Goal: Information Seeking & Learning: Check status

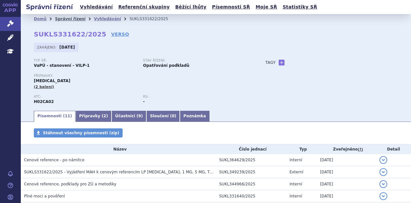
click at [65, 17] on link "Správní řízení" at bounding box center [70, 19] width 31 height 5
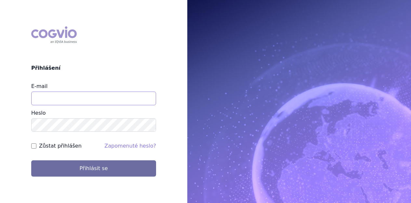
click at [76, 99] on input "E-mail" at bounding box center [93, 98] width 125 height 14
type input "[PERSON_NAME][EMAIL_ADDRESS][DOMAIN_NAME]"
click at [31, 160] on button "Přihlásit se" at bounding box center [93, 168] width 125 height 16
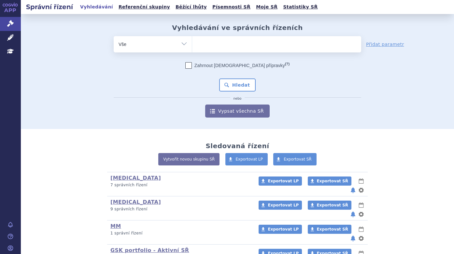
click at [253, 49] on ul at bounding box center [276, 43] width 169 height 14
click at [192, 49] on select at bounding box center [192, 44] width 0 height 16
paste input "SUKLS234902/2025"
type input "SUKLS234902/2025"
select select "SUKLS234902/2025"
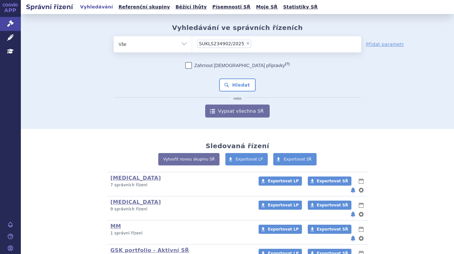
click at [237, 77] on div "Zahrnout bratrské přípravky (?) * Pozor, hledání dle vyhledávacího parametru In…" at bounding box center [237, 89] width 247 height 55
click at [237, 81] on button "Hledat" at bounding box center [237, 84] width 37 height 13
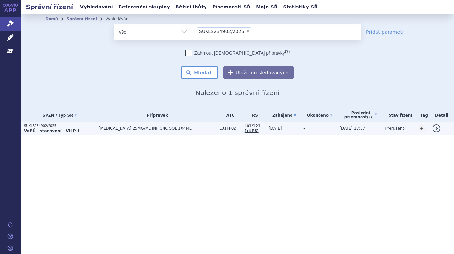
click at [176, 132] on td "KEYTRUDA 25MG/ML INF CNC SOL 1X4ML" at bounding box center [155, 128] width 121 height 13
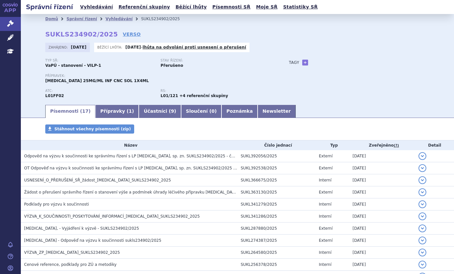
click at [260, 71] on div "Typ SŘ: VaPÚ - stanovení - VILP-1 Stav řízení: Přerušeno" at bounding box center [160, 66] width 230 height 15
click at [224, 86] on div "Přípravek: KEYTRUDA 25MG/ML INF CNC SOL 1X4ML" at bounding box center [160, 81] width 230 height 15
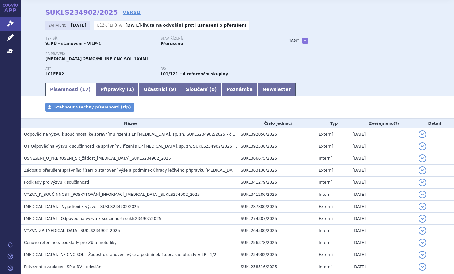
scroll to position [20, 0]
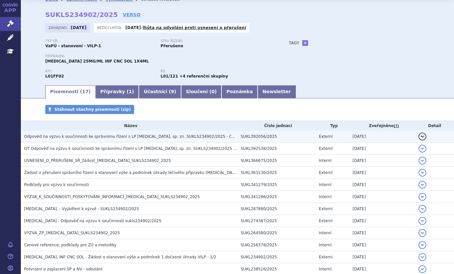
click at [92, 136] on span "Odpověd na výzvu k součinnosti ke správnímu řízení s LP Keytruda, sp. zn. SUKLS…" at bounding box center [132, 136] width 217 height 5
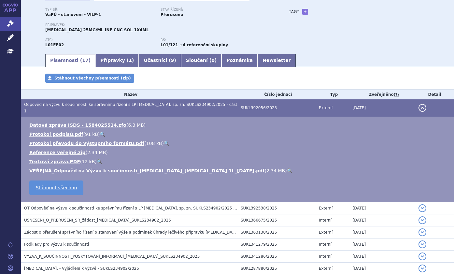
scroll to position [51, 0]
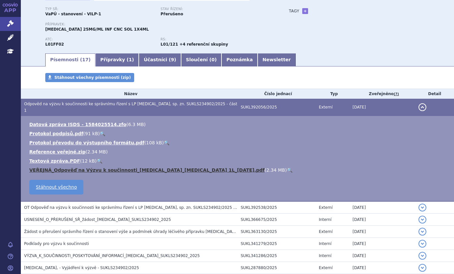
click at [124, 167] on link "VEŘEJNÁ_Odpověď na Výzvu k součinnosti_Keytruda_endometrium 1L_2025-09-26.pdf" at bounding box center [146, 169] width 235 height 5
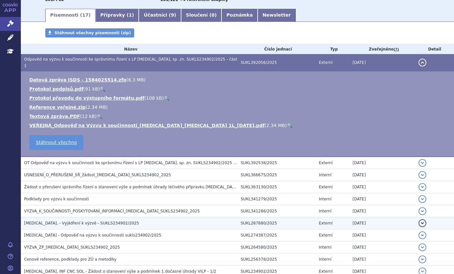
scroll to position [0, 0]
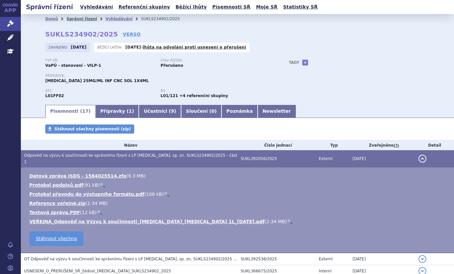
click at [76, 19] on link "Správní řízení" at bounding box center [81, 19] width 31 height 5
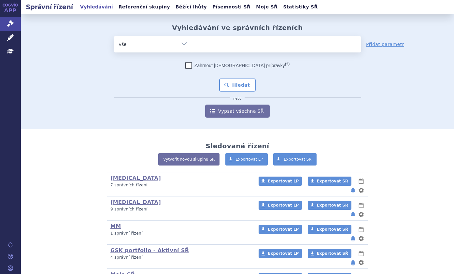
click at [231, 46] on ul at bounding box center [276, 43] width 169 height 14
click at [192, 46] on select at bounding box center [192, 44] width 0 height 16
paste input "SUKLS286395/2025"
type input "SUKLS286395/2025"
select select "SUKLS286395/2025"
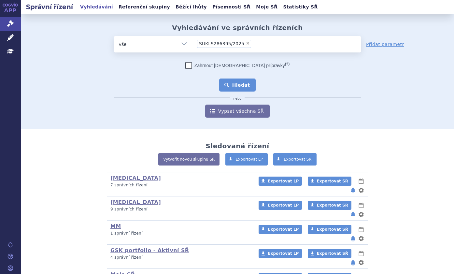
click at [239, 82] on button "Hledat" at bounding box center [237, 84] width 37 height 13
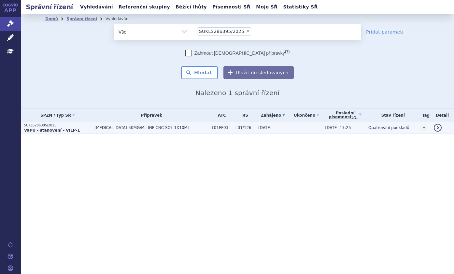
click at [157, 127] on span "IMFINZI 50MG/ML INF CNC SOL 1X10ML" at bounding box center [151, 127] width 114 height 5
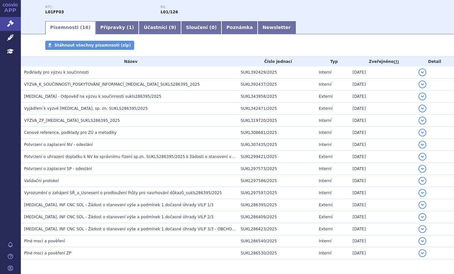
scroll to position [108, 0]
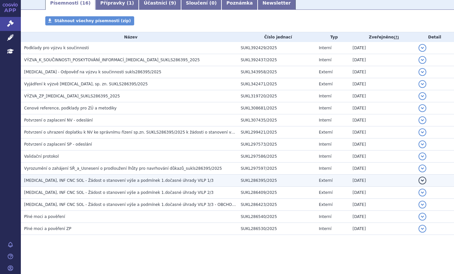
click at [144, 178] on span "IMFINZI, INF CNC SOL - Žádost o stanovení výše a podmínek 1.dočasné úhrady VILP…" at bounding box center [118, 180] width 189 height 5
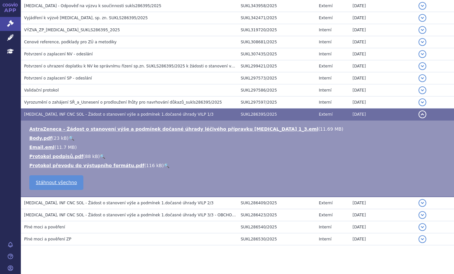
scroll to position [174, 0]
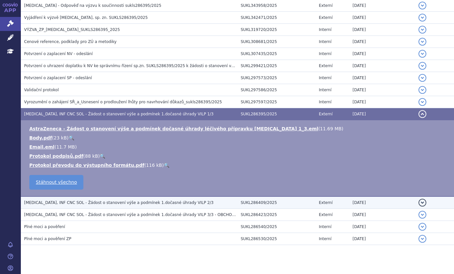
click at [129, 200] on span "IMFINZI, INF CNC SOL - Žádost o stanovení výše a podmínek 1.dočasné úhrady VILP…" at bounding box center [118, 202] width 189 height 5
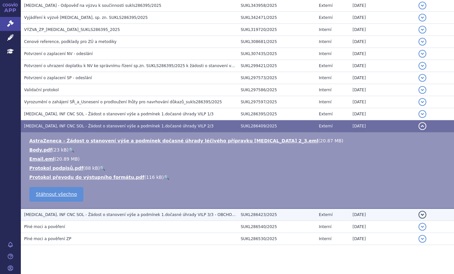
click at [130, 213] on span "IMFINZI, INF CNC SOL - Žádost o stanovení výše a podmínek 1.dočasné úhrady VILP…" at bounding box center [142, 214] width 236 height 5
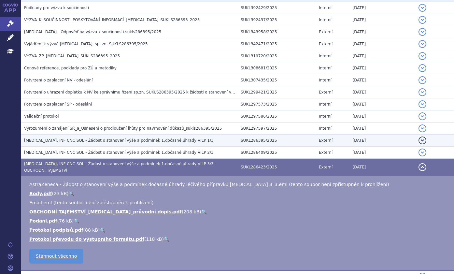
scroll to position [138, 0]
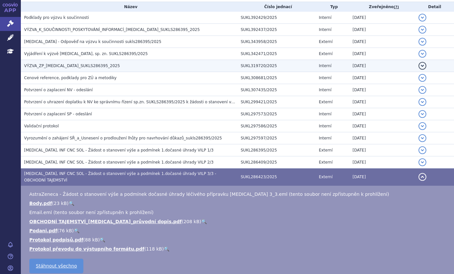
click at [115, 67] on h3 "VÝZVA_ZP_IMFINZI_SUKLS286395_2025" at bounding box center [130, 65] width 213 height 7
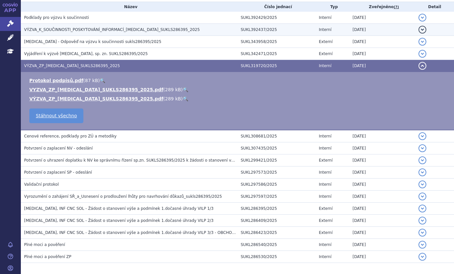
click at [113, 29] on span "VÝZVA_K_SOUČINNOSTI_POSKYTOVÁNÍ_INFORMACÍ_IMFINZI_SUKLS286395_2025" at bounding box center [111, 29] width 175 height 5
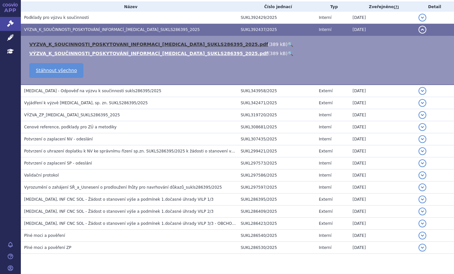
click at [113, 43] on link "VYZVA_K_SOUCINNOSTI_POSKYTOVANI_INFORMACI_IMFINZI_SUKLS286395_2025.pdf" at bounding box center [148, 44] width 239 height 5
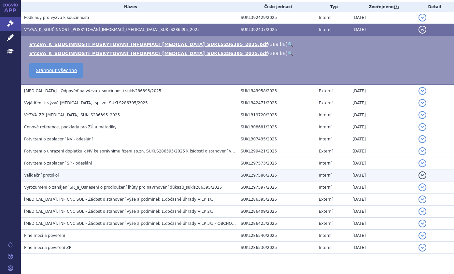
scroll to position [0, 0]
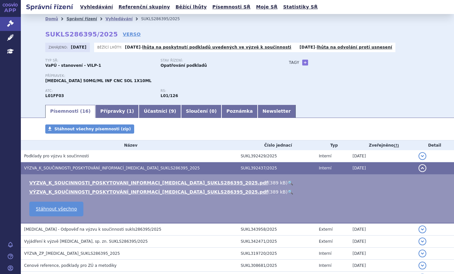
click at [77, 21] on link "Správní řízení" at bounding box center [81, 19] width 31 height 5
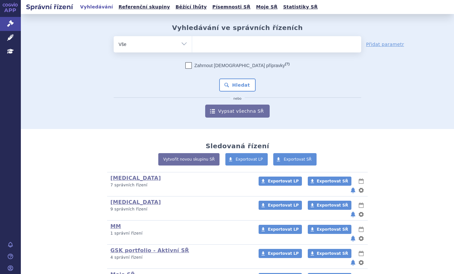
click at [222, 43] on ul at bounding box center [276, 43] width 169 height 14
click at [192, 43] on select at bounding box center [192, 44] width 0 height 16
paste input "SUKLS248177/2025"
type input "SUKLS248177/2025"
select select "SUKLS248177/2025"
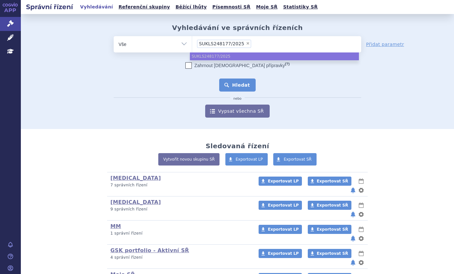
click at [240, 87] on button "Hledat" at bounding box center [237, 84] width 37 height 13
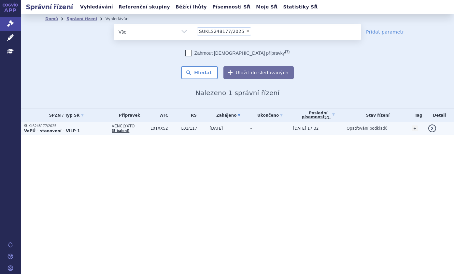
click at [132, 130] on td "VENCLYXTO (5 balení)" at bounding box center [127, 128] width 39 height 13
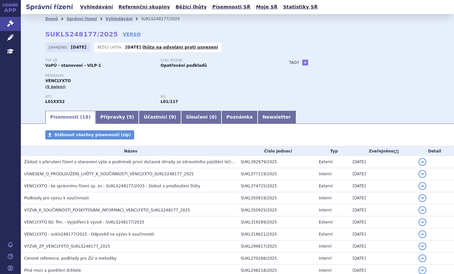
scroll to position [138, 0]
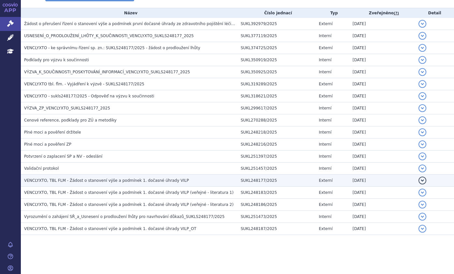
click at [112, 182] on span "VENCLYXTO, TBL FLM - Žádost o stanovení výše a podmínek 1. dočasné úhrady VILP" at bounding box center [106, 180] width 165 height 5
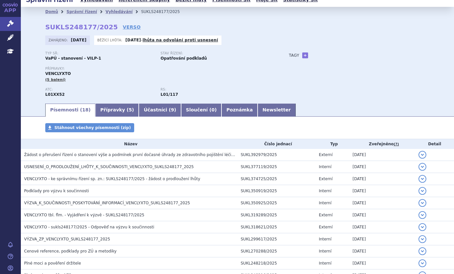
scroll to position [0, 0]
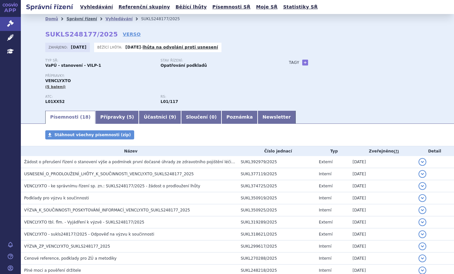
click at [77, 19] on link "Správní řízení" at bounding box center [81, 19] width 31 height 5
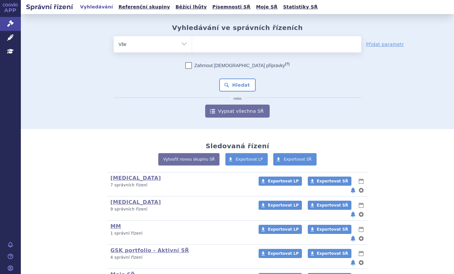
click at [228, 45] on ul at bounding box center [276, 43] width 169 height 14
click at [192, 45] on select at bounding box center [192, 44] width 0 height 16
paste input "SUKLS192685/2025"
type input "SUKLS192685/2025"
select select "SUKLS192685/2025"
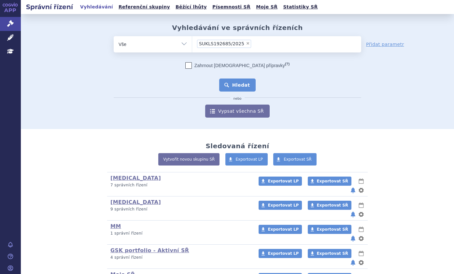
click at [237, 88] on button "Hledat" at bounding box center [237, 84] width 37 height 13
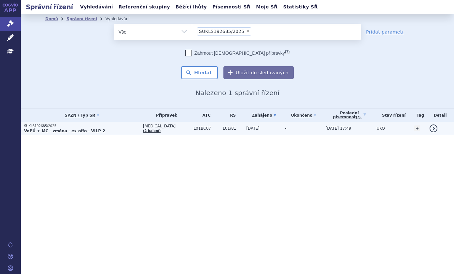
click at [117, 129] on p "VaPÚ + MC - změna - ex-offo - VILP-2" at bounding box center [82, 130] width 116 height 5
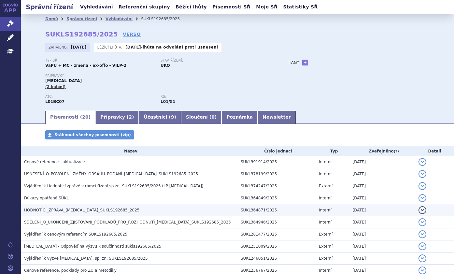
click at [56, 206] on td "HODNOTÍCÍ_ZPRÁVA_ONUREG_SUKLS192685_2025" at bounding box center [129, 210] width 216 height 12
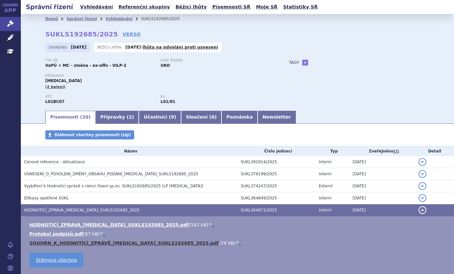
click at [64, 242] on link "SOUHRN_K_HODNOTÍCÍ_ZPRÁVĚ_ONUREG_SUKLS192685_2025.pdf" at bounding box center [123, 242] width 189 height 5
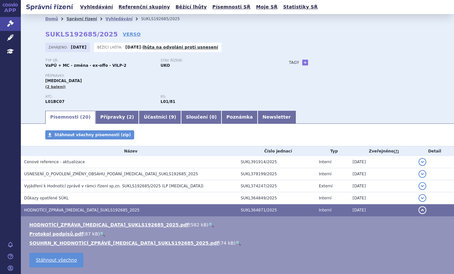
click at [82, 18] on link "Správní řízení" at bounding box center [81, 19] width 31 height 5
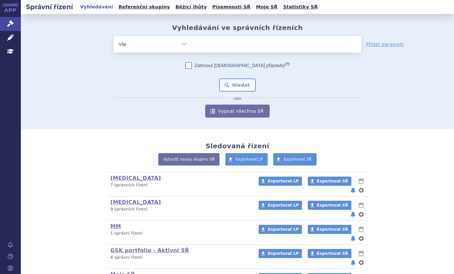
click at [220, 46] on ul at bounding box center [276, 43] width 169 height 14
click at [192, 46] on select at bounding box center [192, 44] width 0 height 16
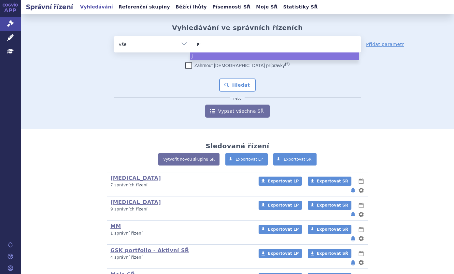
type input "jem"
type input "jempe"
type input "jemperl"
type input "[MEDICAL_DATA]"
select select "[MEDICAL_DATA]"
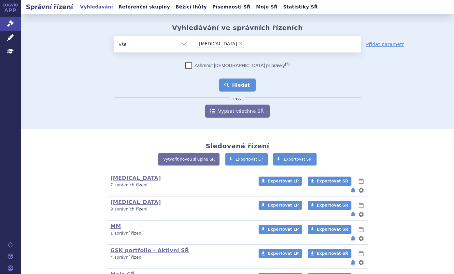
click at [228, 85] on button "Hledat" at bounding box center [237, 84] width 37 height 13
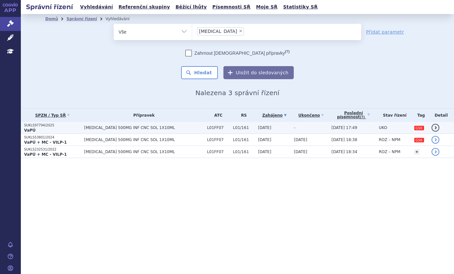
click at [128, 127] on span "[MEDICAL_DATA] 500MG INF CNC SOL 1X10ML" at bounding box center [143, 127] width 119 height 5
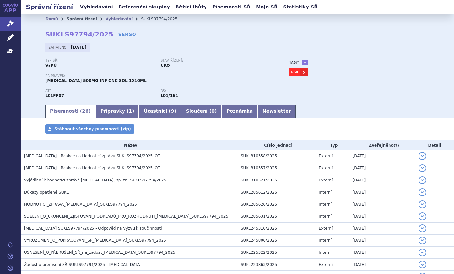
click at [74, 18] on link "Správní řízení" at bounding box center [81, 19] width 31 height 5
drag, startPoint x: 116, startPoint y: 30, endPoint x: 99, endPoint y: 34, distance: 16.7
click at [99, 34] on div "Domů Správní řízení Vyhledávání SUKLS97794/2025 SUKLS97794/2025 VERSO [GEOGRAPH…" at bounding box center [237, 64] width 410 height 80
click at [48, 32] on strong "SUKLS97794/2025" at bounding box center [79, 34] width 68 height 8
drag, startPoint x: 99, startPoint y: 35, endPoint x: 41, endPoint y: 34, distance: 57.9
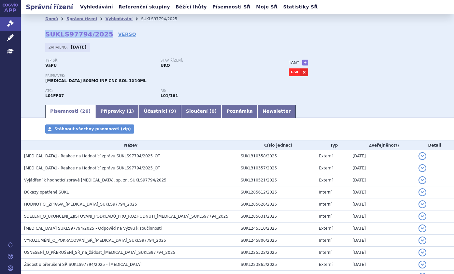
click at [41, 34] on div "Domů Správní řízení Vyhledávání SUKLS97794/2025 SUKLS97794/2025 VERSO [GEOGRAPH…" at bounding box center [237, 64] width 410 height 80
copy strong "SUKLS97794/2025"
click at [118, 33] on link "VERSO" at bounding box center [127, 34] width 18 height 7
